Goal: Find specific page/section: Find specific page/section

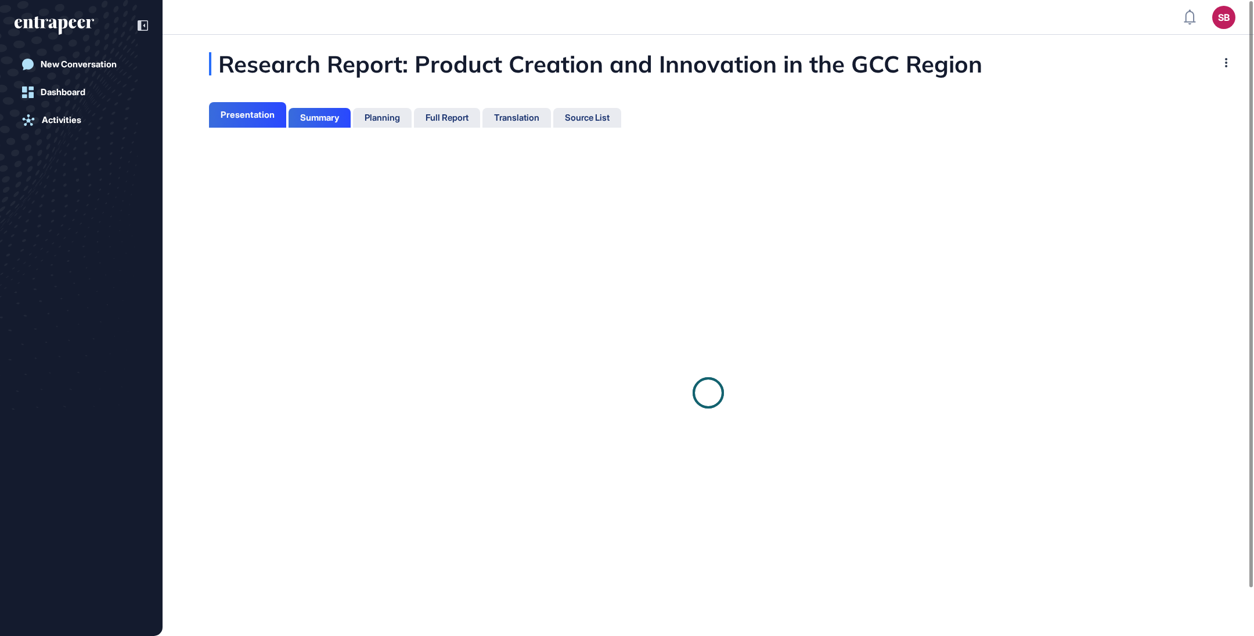
scroll to position [5, 0]
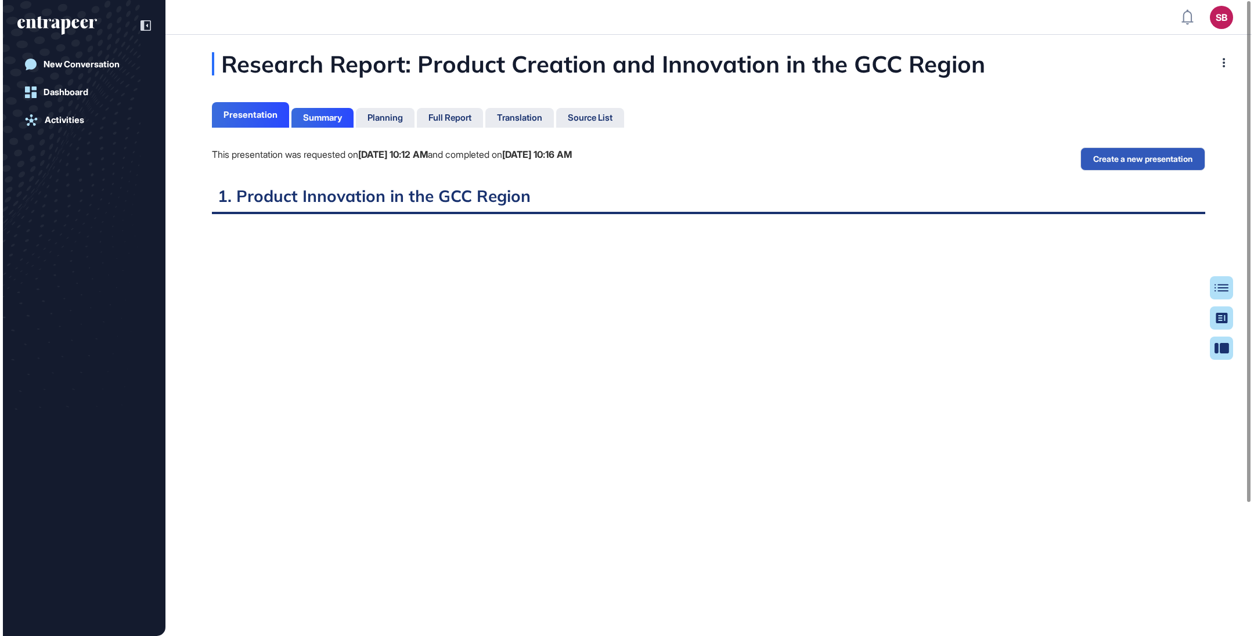
scroll to position [636, 1254]
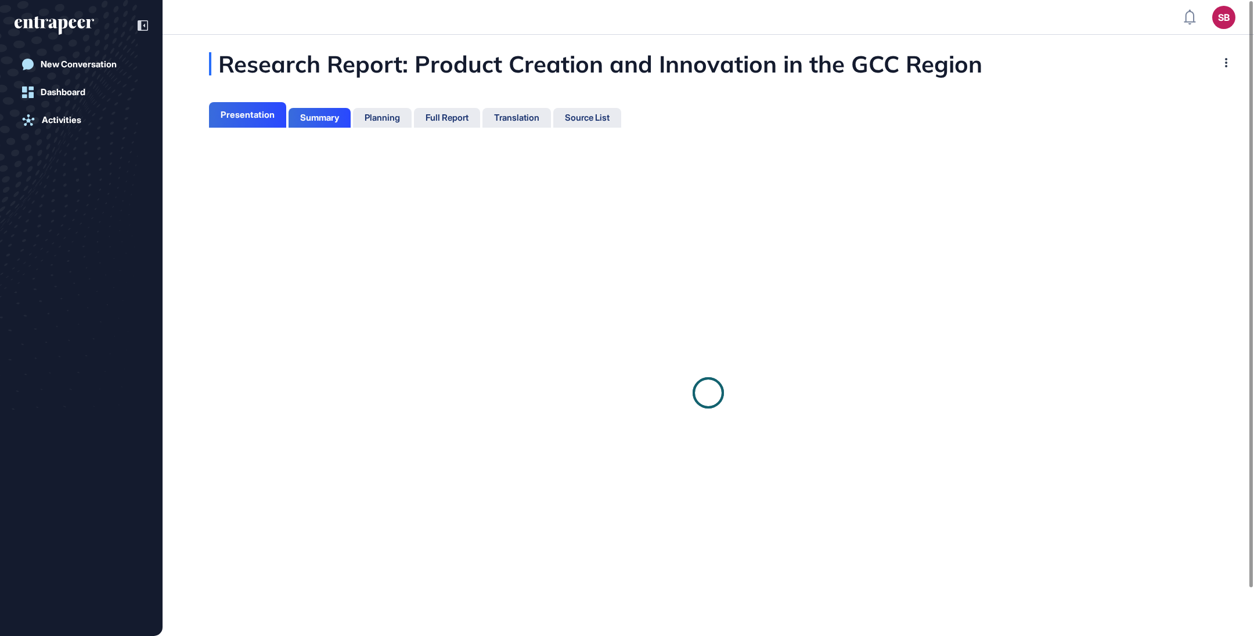
scroll to position [5, 0]
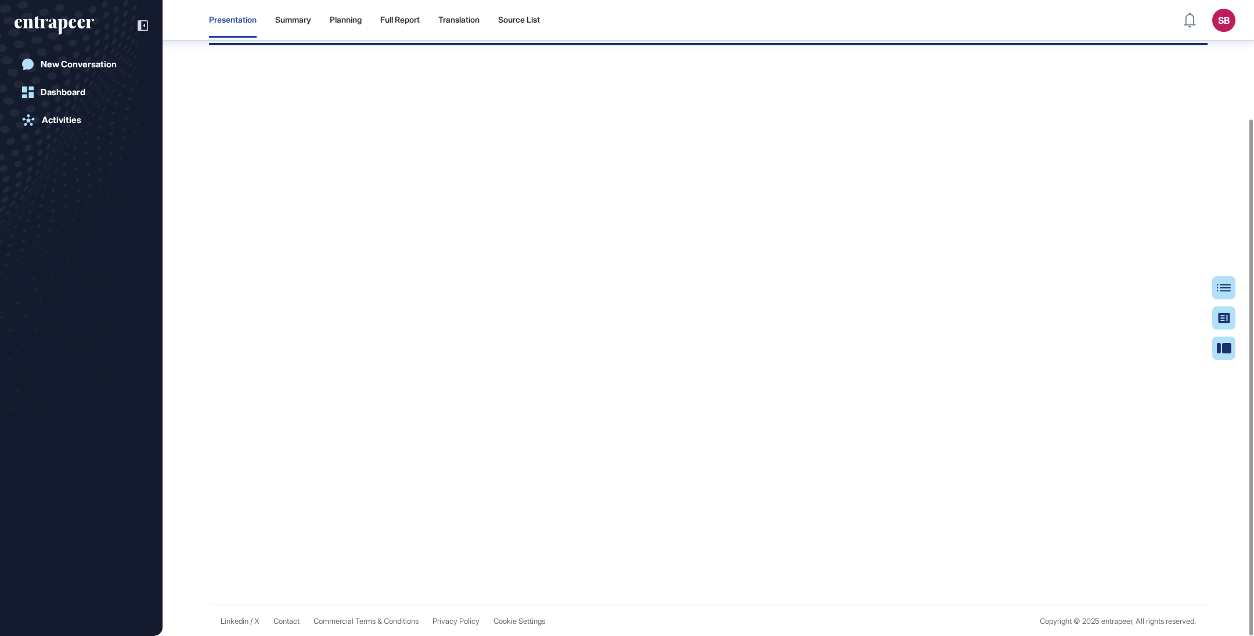
scroll to position [5, 0]
